Goal: Task Accomplishment & Management: Use online tool/utility

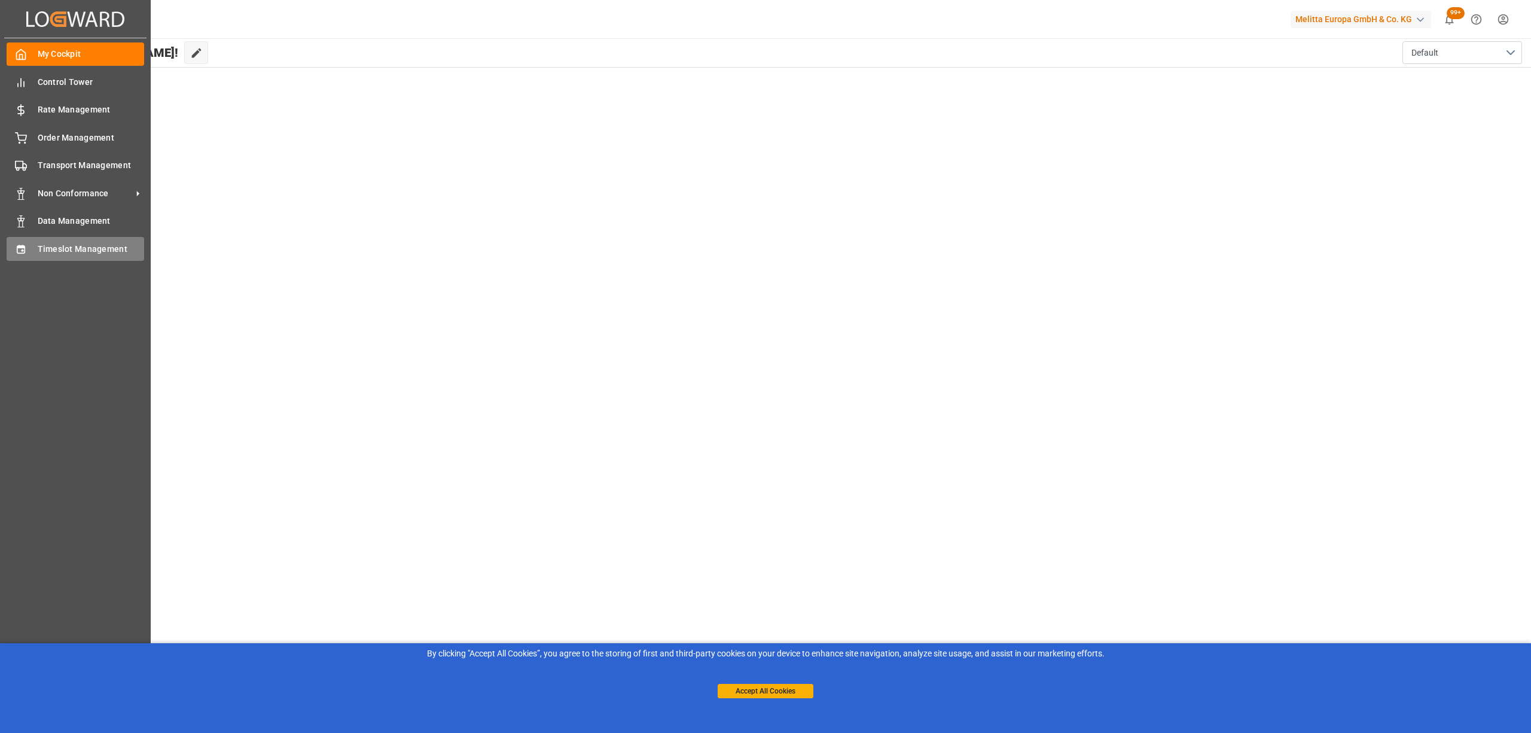
click at [32, 246] on div "Timeslot Management Timeslot Management" at bounding box center [76, 248] width 138 height 23
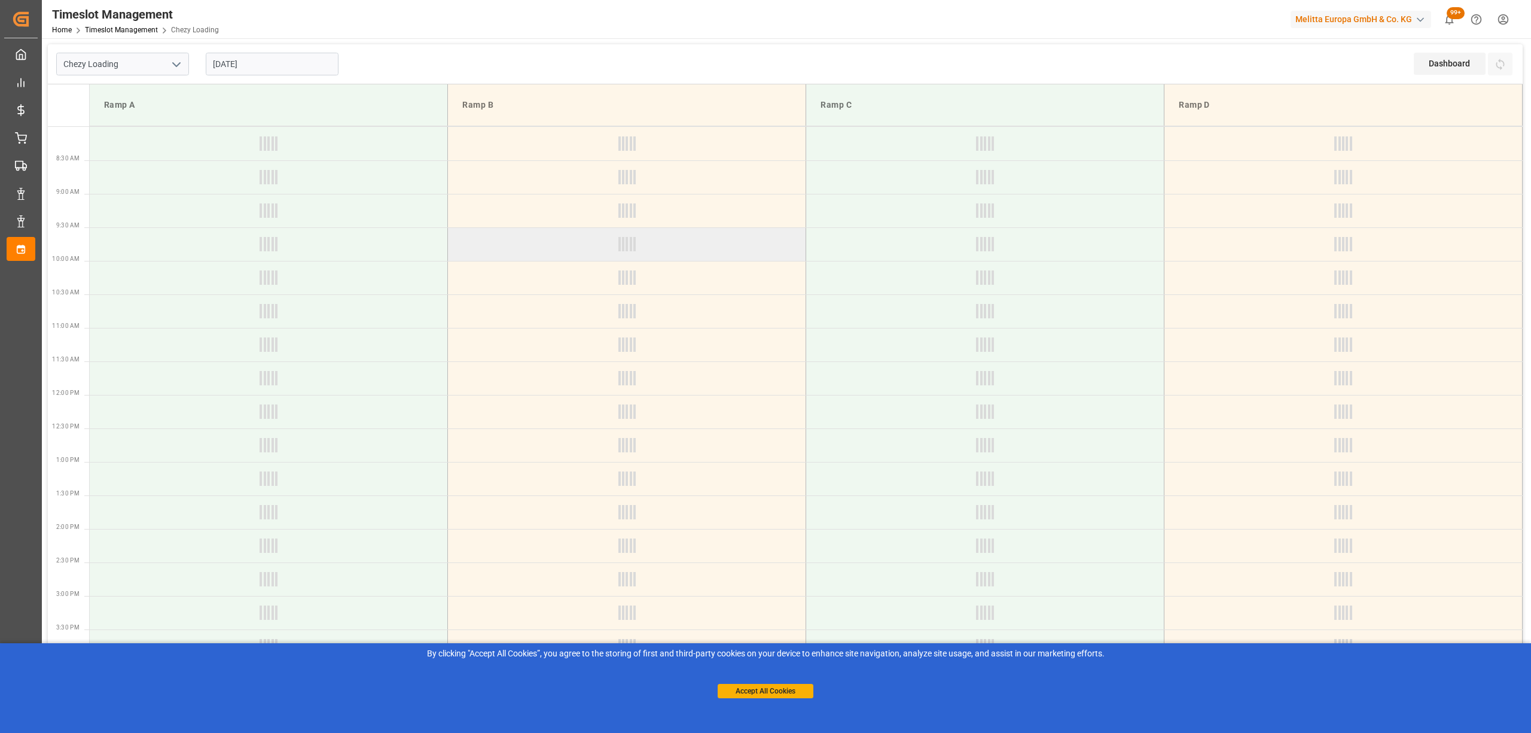
type input "Chezy Loading"
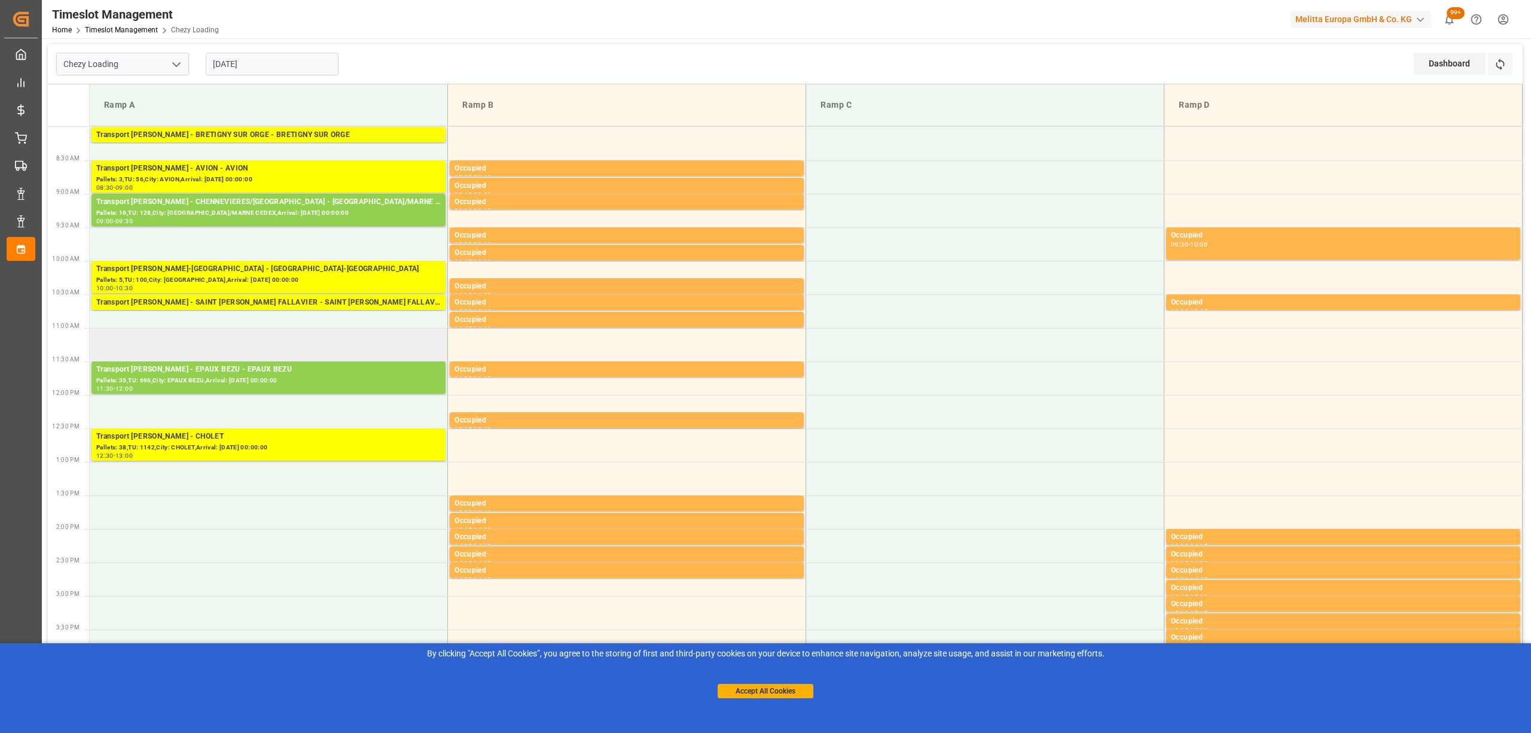
click at [310, 360] on td at bounding box center [269, 344] width 358 height 33
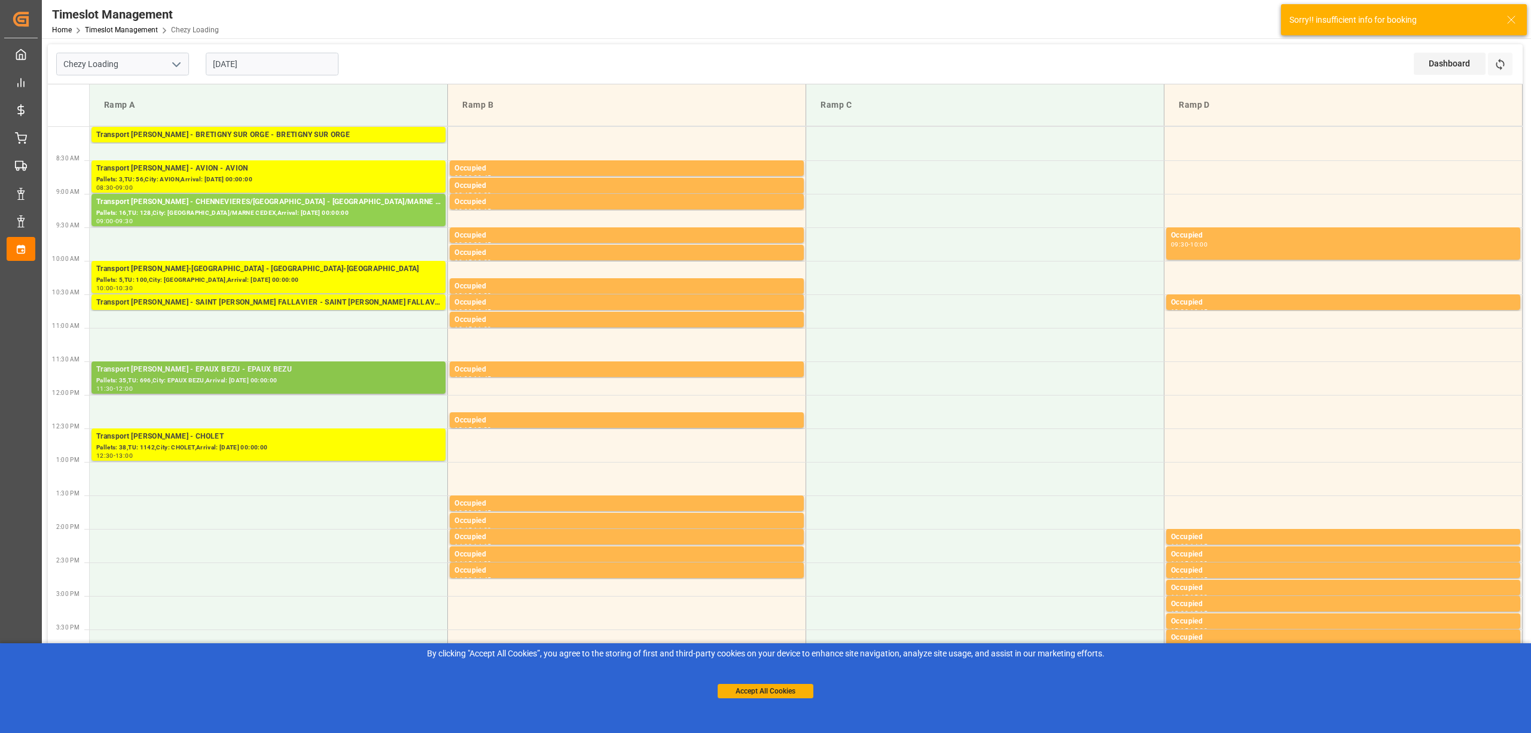
click at [317, 371] on div "Transport [PERSON_NAME] - EPAUX BEZU - EPAUX BEZU" at bounding box center [268, 370] width 345 height 12
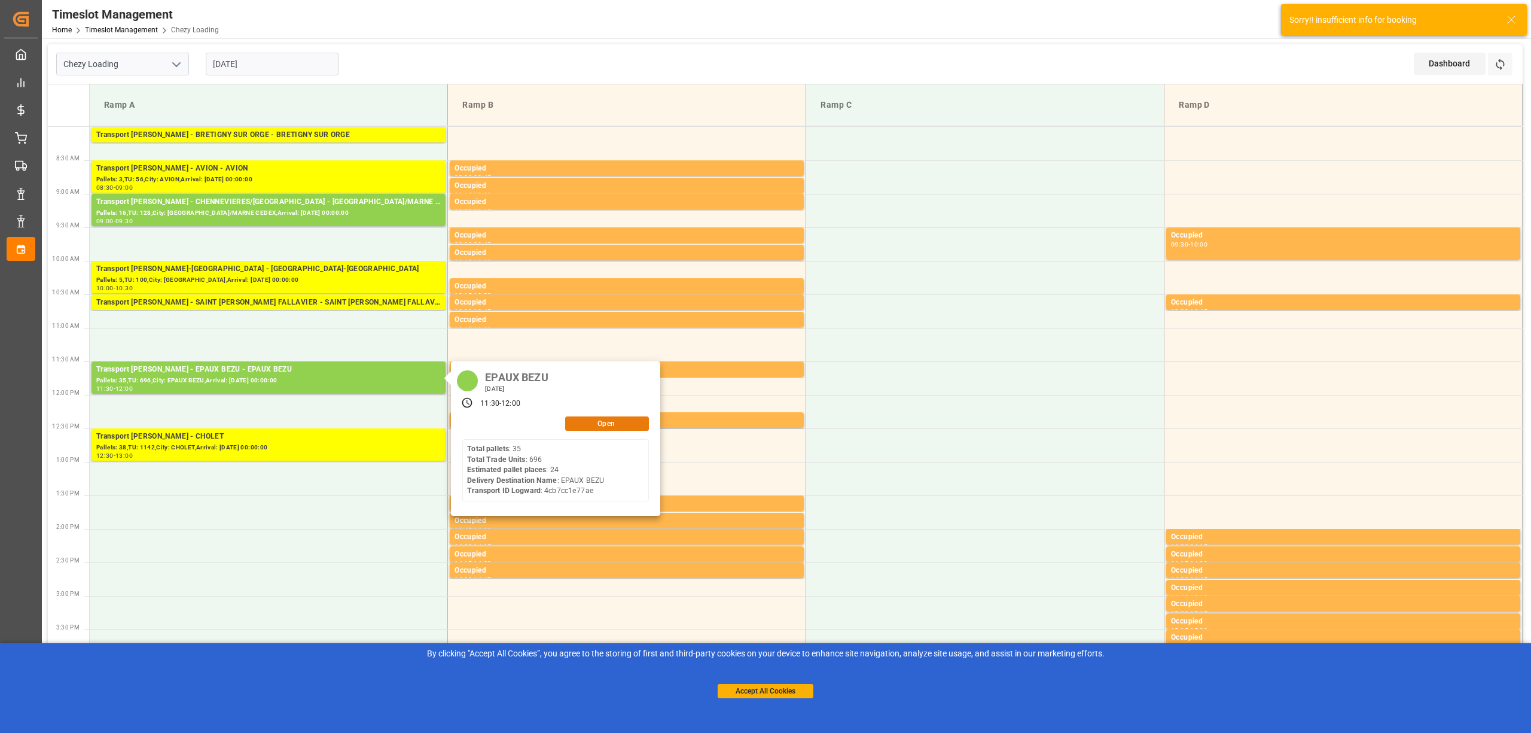
click at [616, 424] on button "Open" at bounding box center [607, 423] width 84 height 14
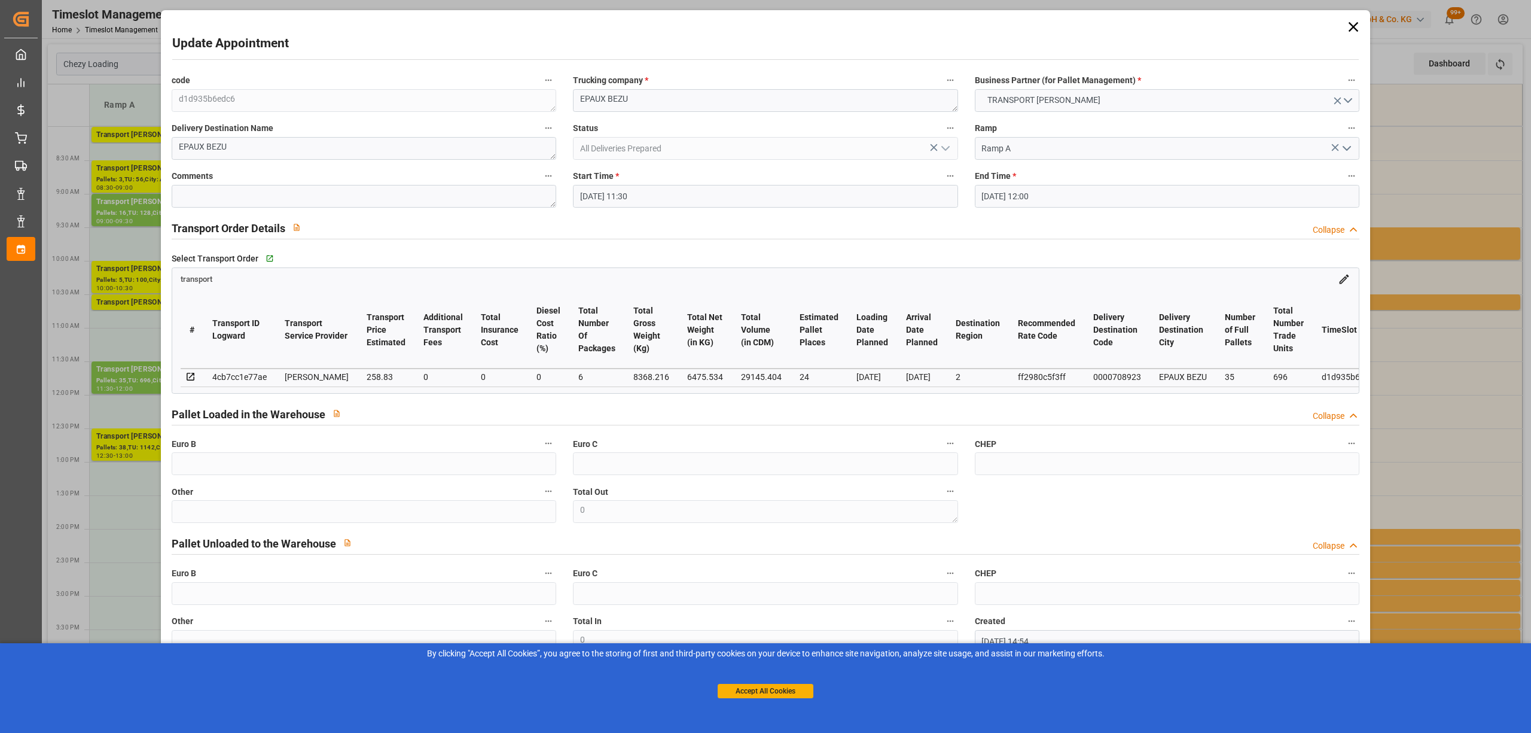
click at [1349, 24] on icon at bounding box center [1353, 27] width 17 height 17
